Goal: Check status: Check status

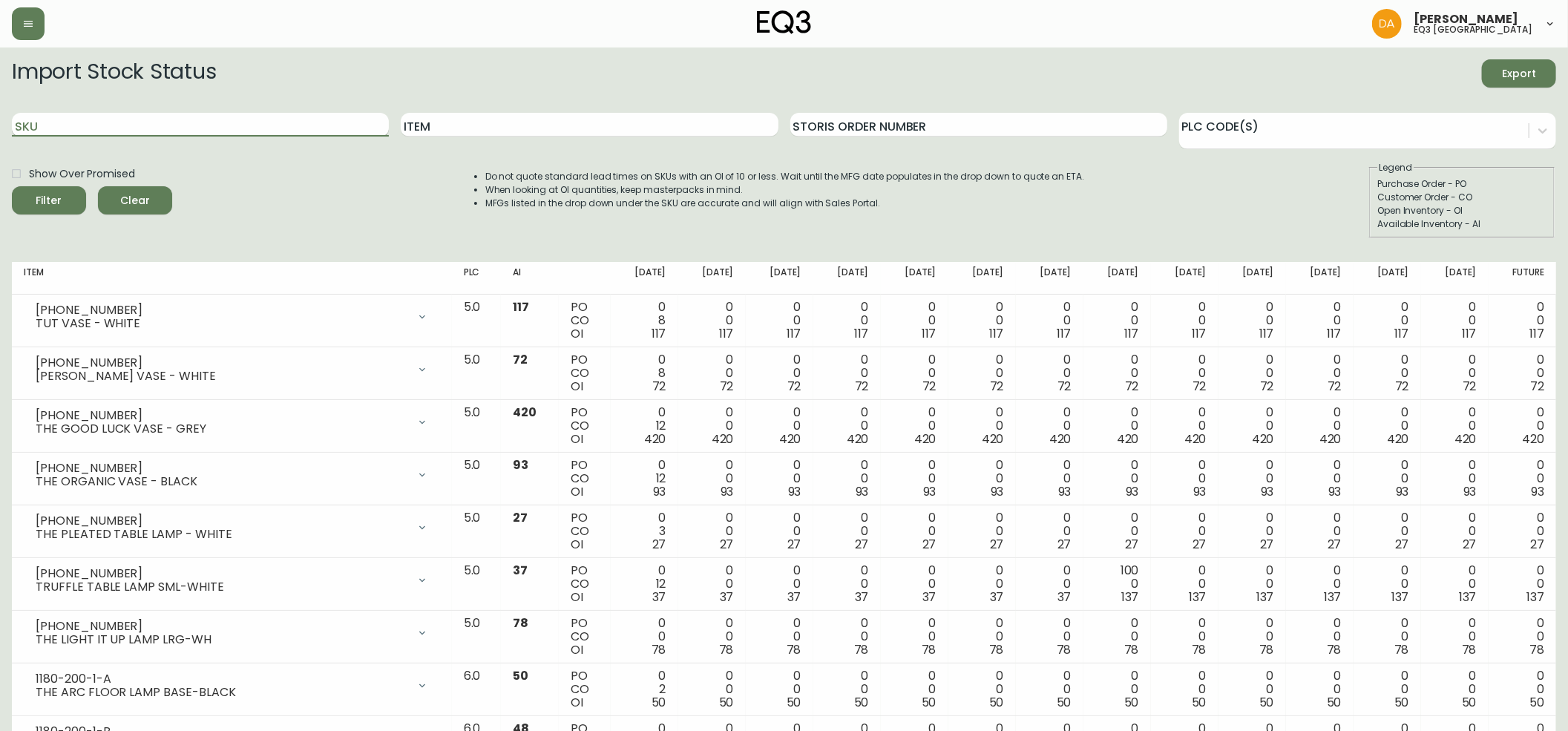
click at [186, 131] on input "SKU" at bounding box center [200, 125] width 377 height 23
paste input "[PHONE_NUMBER]"
click at [12, 187] on button "Filter" at bounding box center [48, 200] width 74 height 28
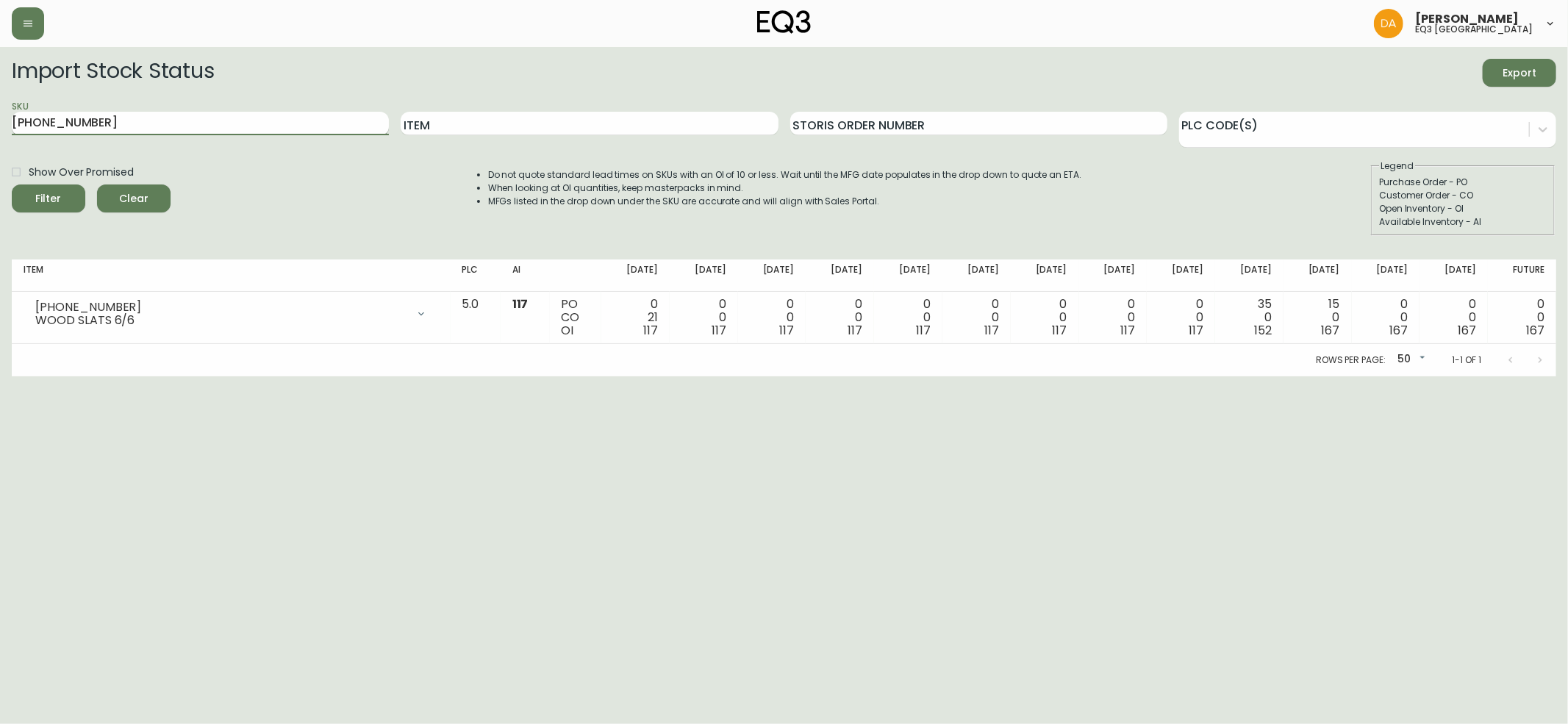
click at [100, 113] on input "[PHONE_NUMBER]" at bounding box center [200, 123] width 377 height 23
click at [100, 115] on input "[PHONE_NUMBER]" at bounding box center [200, 123] width 377 height 23
click at [100, 117] on input "[PHONE_NUMBER]" at bounding box center [200, 123] width 377 height 23
paste input "[PHONE_NUMBER]"
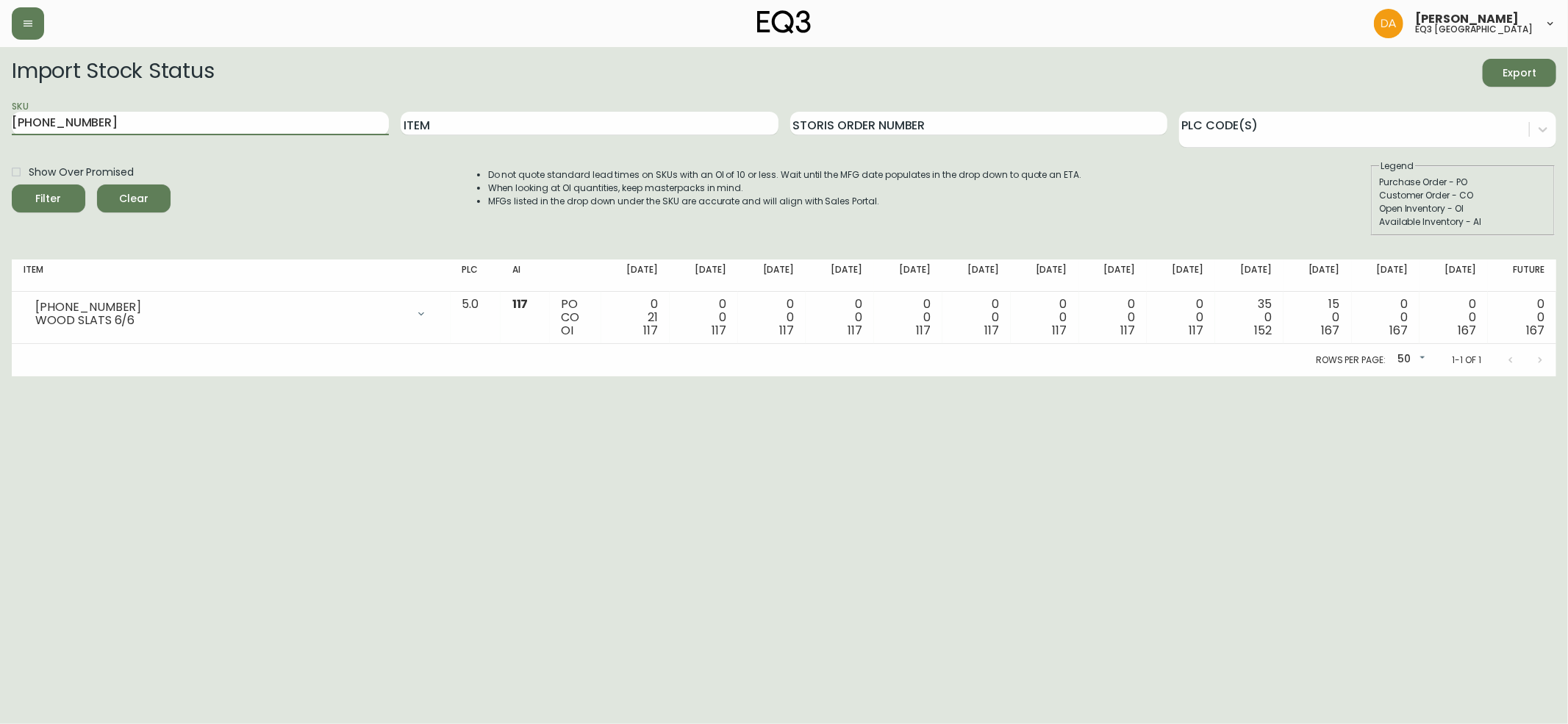
type input "[PHONE_NUMBER]"
click at [12, 185] on button "Filter" at bounding box center [48, 198] width 74 height 28
click at [130, 203] on span "Clear" at bounding box center [133, 198] width 50 height 19
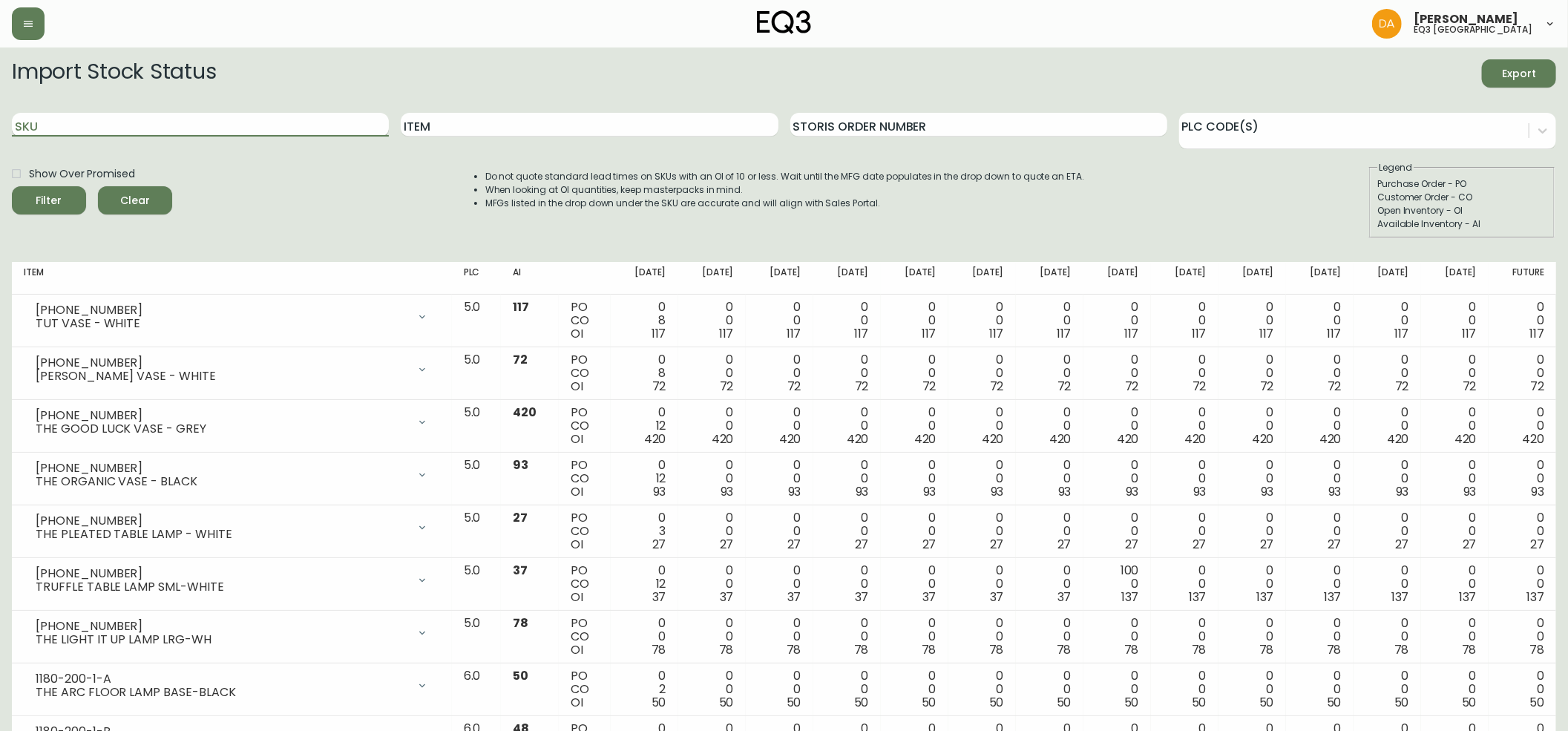
click at [88, 122] on input "SKU" at bounding box center [200, 125] width 377 height 23
paste input "[PHONE_NUMBER]"
click at [12, 187] on button "Filter" at bounding box center [48, 200] width 74 height 28
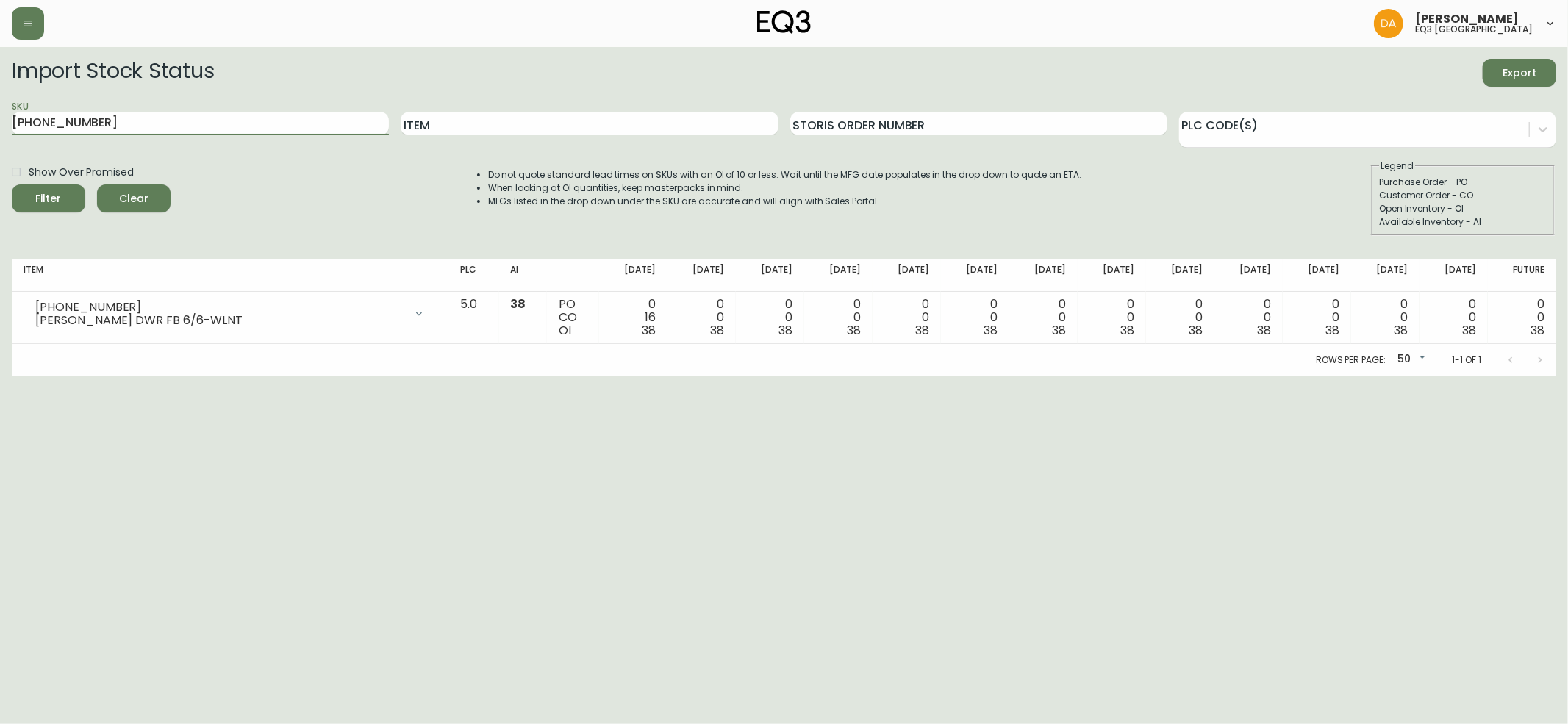
drag, startPoint x: 204, startPoint y: 128, endPoint x: 0, endPoint y: 123, distance: 204.1
click at [0, 123] on main "Import Stock Status Export SKU [PHONE_NUMBER] Item Storis Order Number PLC Code…" at bounding box center [784, 211] width 1568 height 329
paste input "9"
type input "[PHONE_NUMBER]"
click at [12, 185] on button "Filter" at bounding box center [48, 198] width 74 height 28
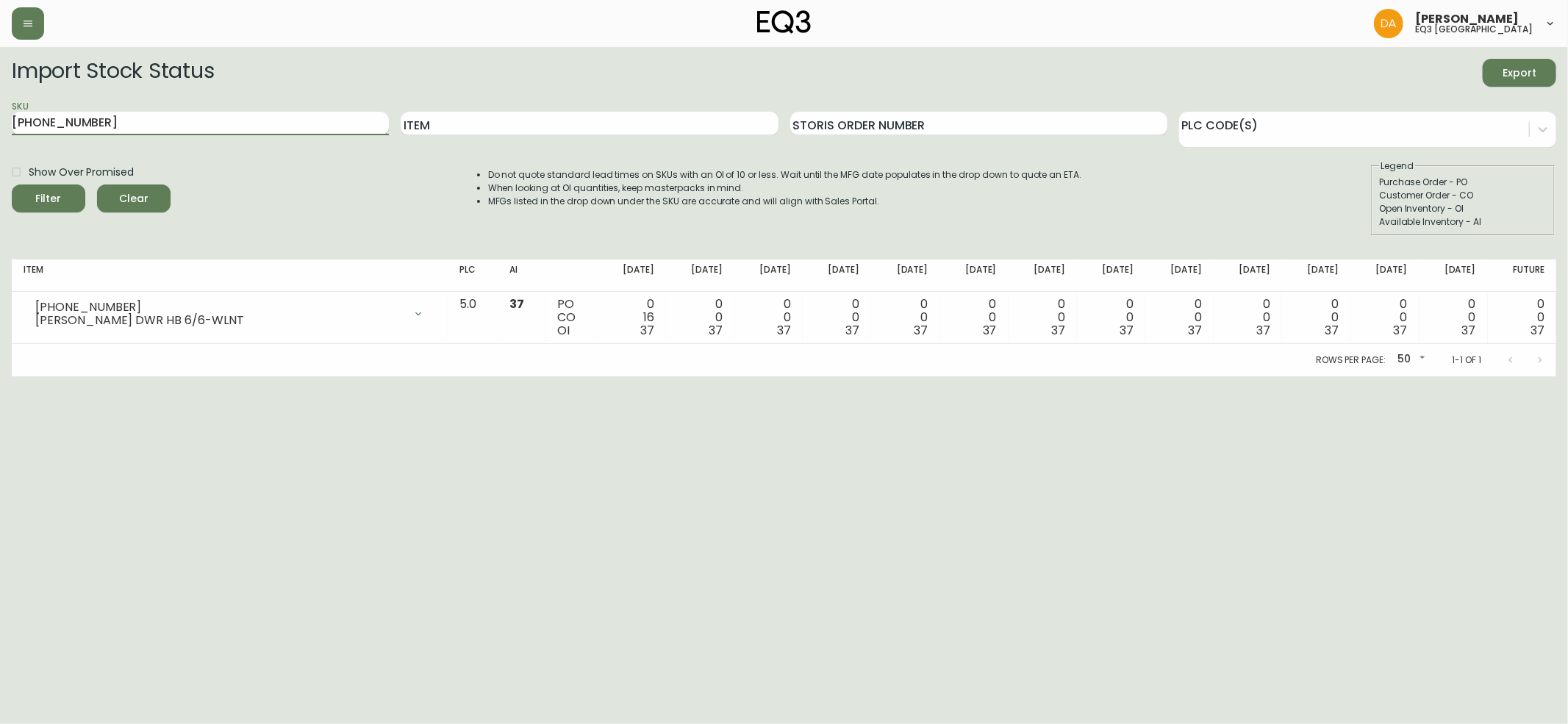
click at [174, 130] on input "[PHONE_NUMBER]" at bounding box center [200, 123] width 377 height 23
click at [174, 131] on input "[PHONE_NUMBER]" at bounding box center [200, 123] width 377 height 23
click at [173, 131] on input "[PHONE_NUMBER]" at bounding box center [200, 123] width 377 height 23
click at [124, 200] on span "Clear" at bounding box center [133, 198] width 50 height 19
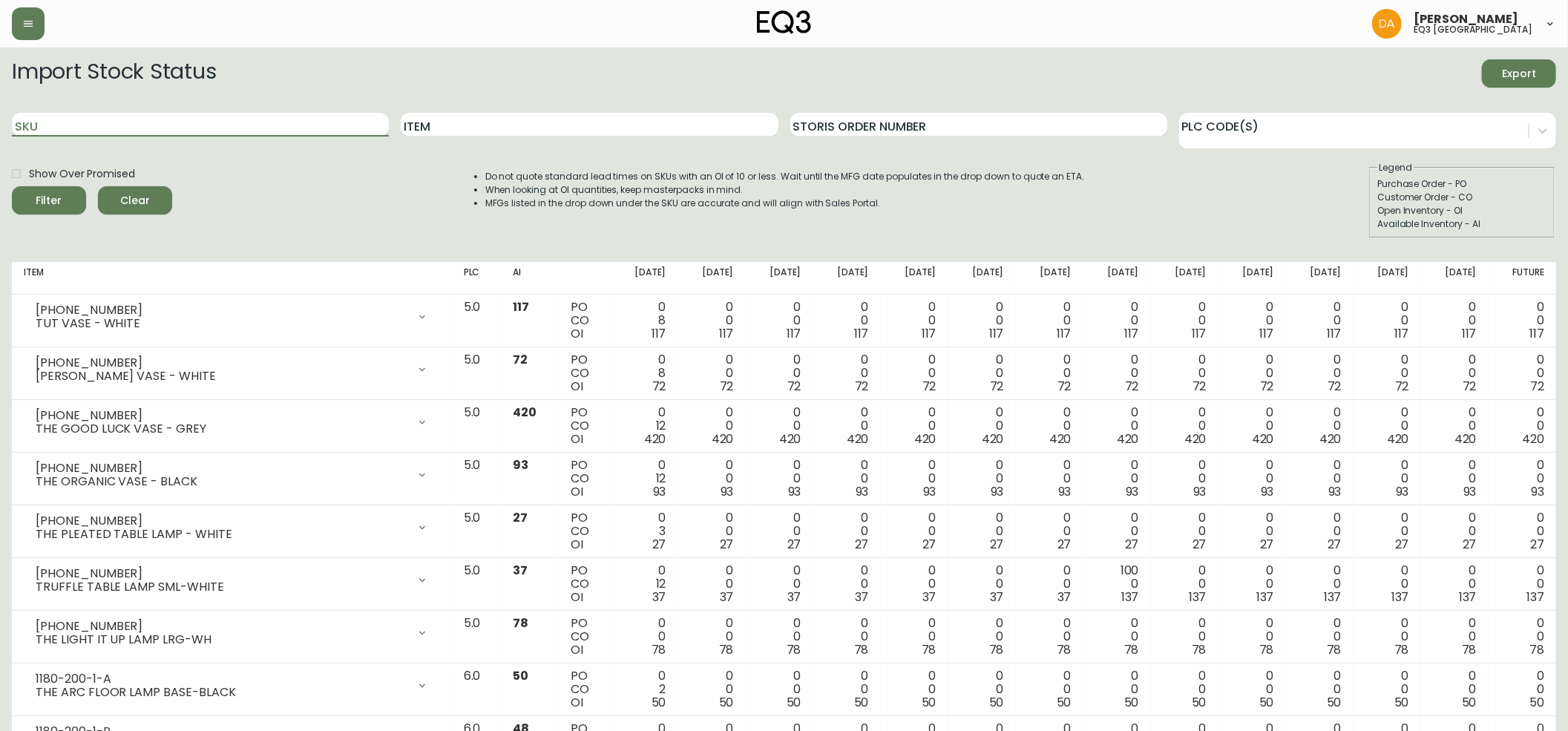
click at [144, 135] on input "SKU" at bounding box center [200, 125] width 377 height 23
paste input "[PHONE_NUMBER]"
click at [12, 187] on button "Filter" at bounding box center [48, 200] width 74 height 28
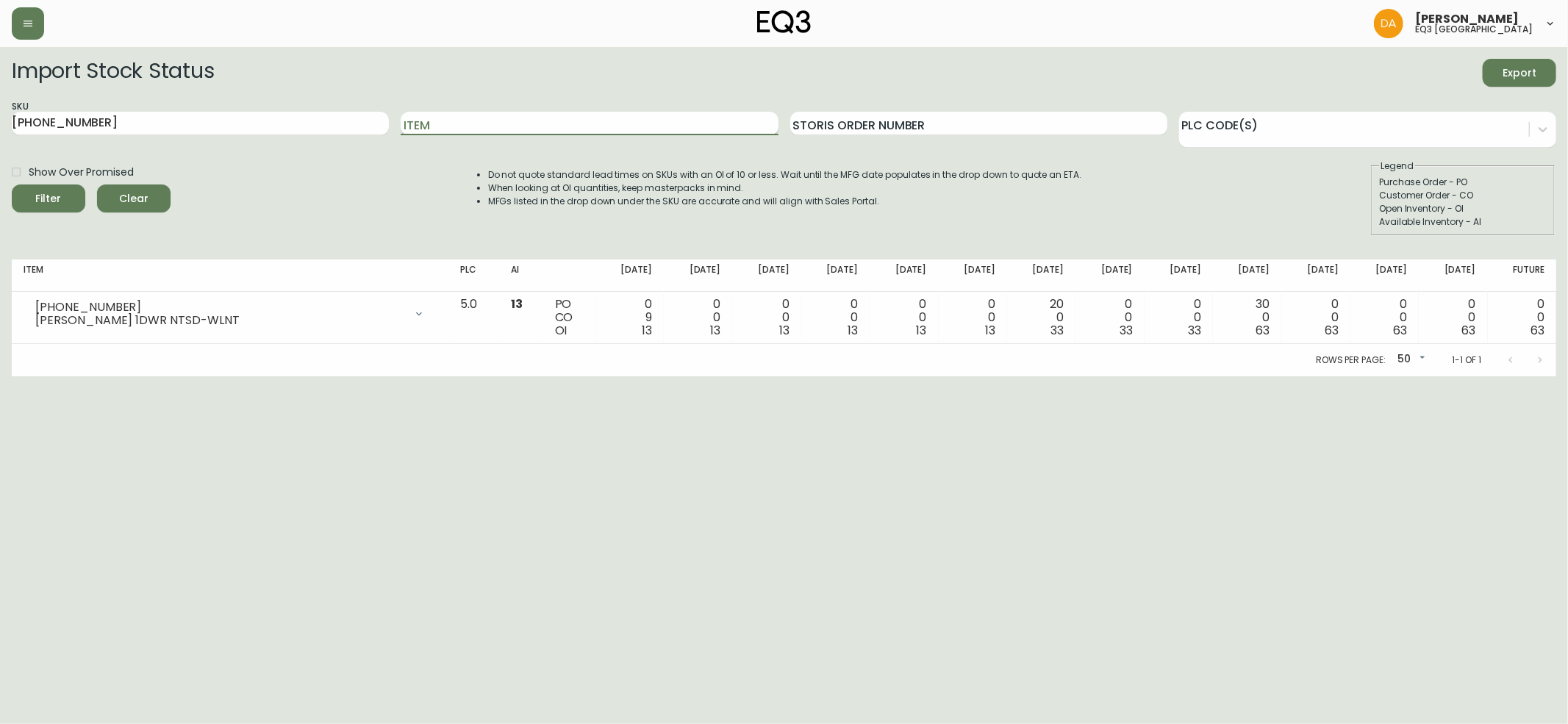
click at [427, 118] on input "Item" at bounding box center [589, 123] width 377 height 23
drag, startPoint x: 222, startPoint y: 110, endPoint x: 0, endPoint y: 88, distance: 223.1
click at [0, 88] on main "Import Stock Status Export SKU [PHONE_NUMBER] Item Storis Order Number PLC Code…" at bounding box center [784, 211] width 1568 height 329
click at [247, 128] on input "[PHONE_NUMBER]" at bounding box center [200, 123] width 377 height 23
type input "7"
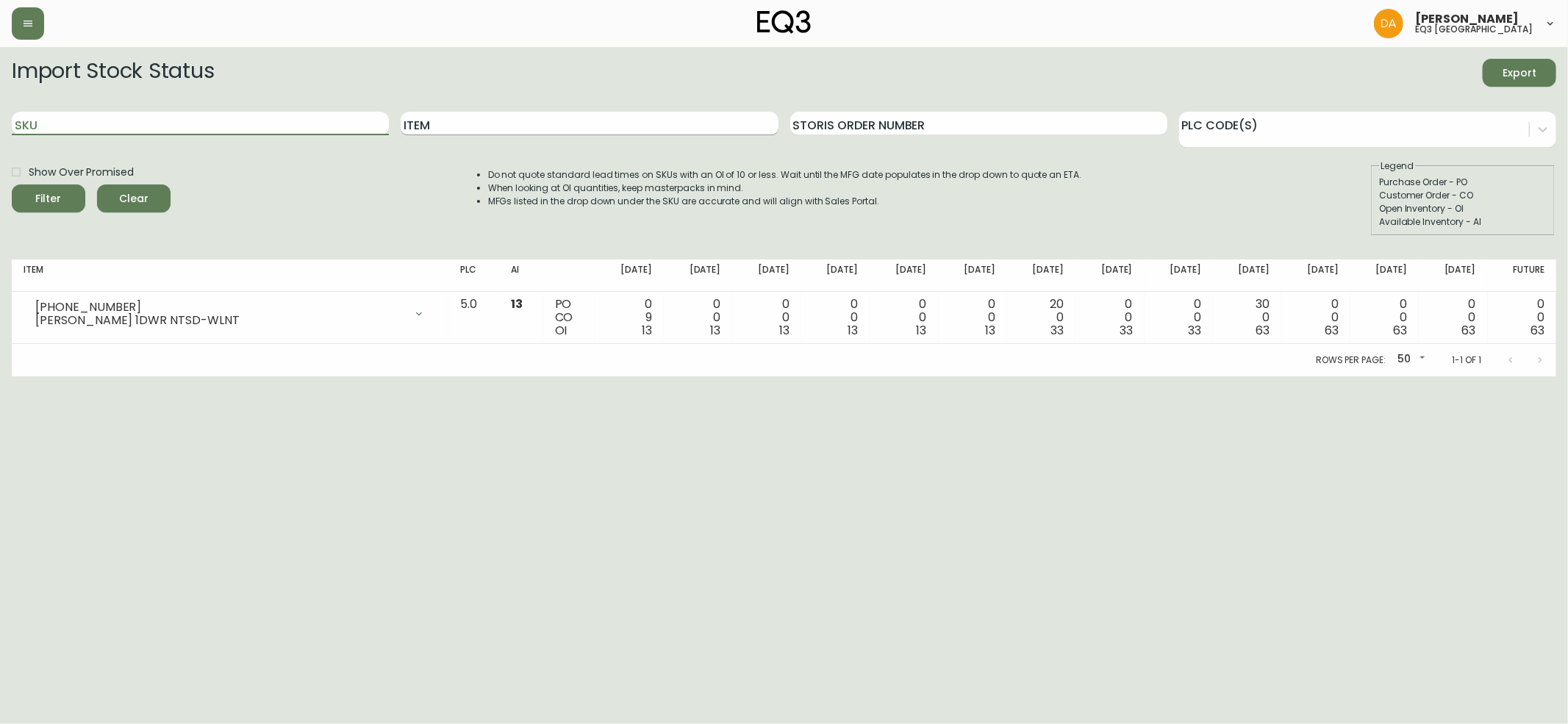
drag, startPoint x: 512, startPoint y: 137, endPoint x: 503, endPoint y: 121, distance: 18.4
click at [512, 135] on div "Item" at bounding box center [589, 123] width 377 height 48
click at [501, 121] on input "Item" at bounding box center [589, 123] width 377 height 23
type input "[PERSON_NAME]"
click at [12, 185] on button "Filter" at bounding box center [48, 198] width 74 height 28
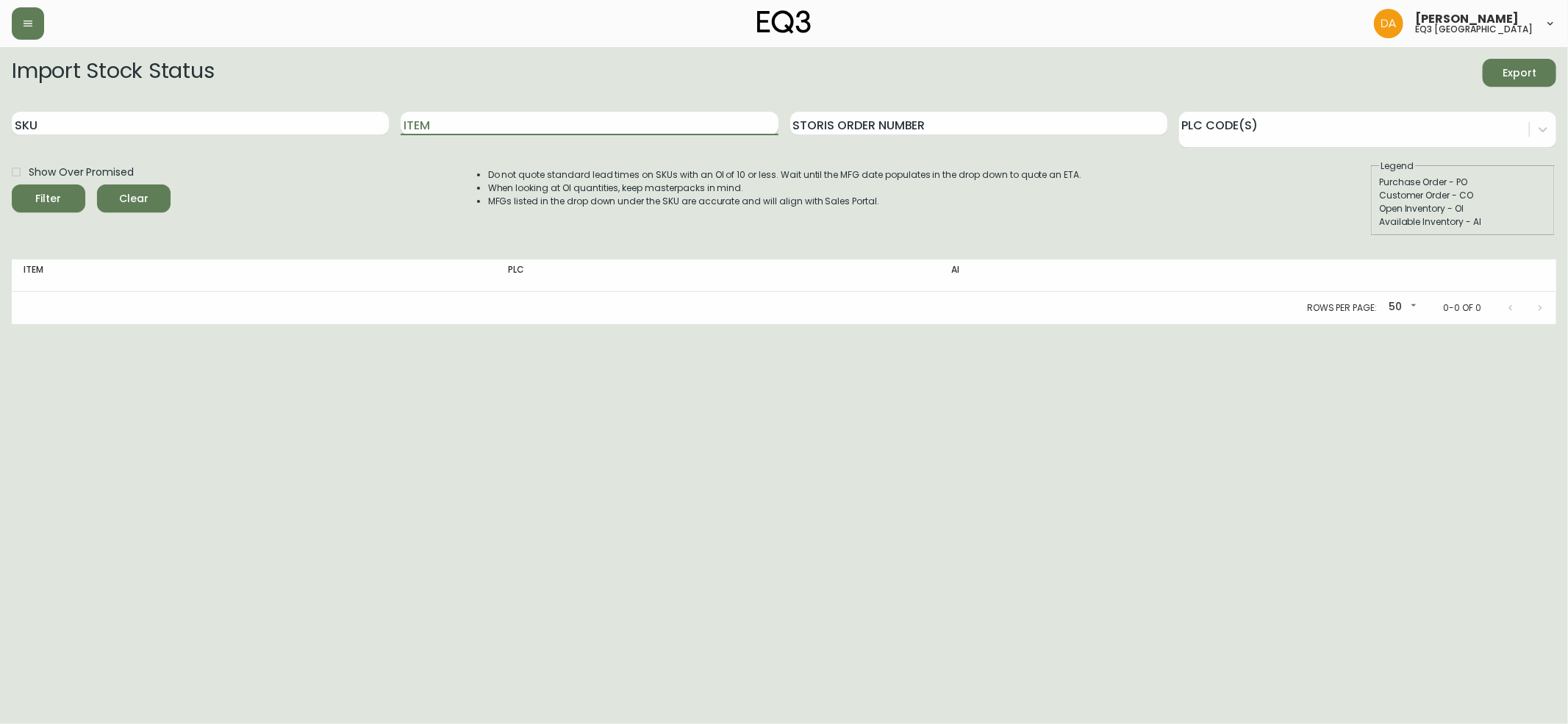
click at [436, 125] on input "Item" at bounding box center [589, 123] width 377 height 23
type input "MILL"
click at [12, 185] on button "Filter" at bounding box center [48, 198] width 74 height 28
